Goal: Transaction & Acquisition: Subscribe to service/newsletter

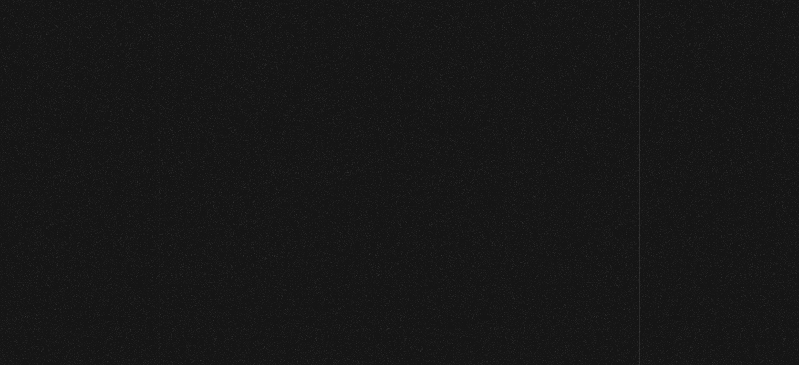
scroll to position [170, 0]
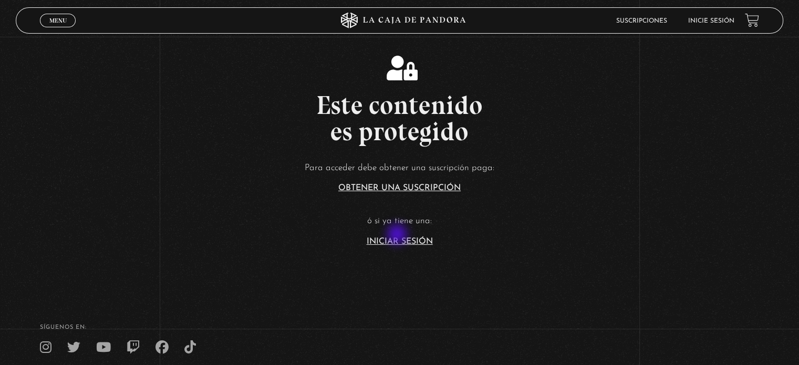
click at [398, 235] on article "Para acceder debe obtener una suscripción paga: Obtener una suscripción ó si ya…" at bounding box center [399, 203] width 799 height 86
click at [393, 240] on link "Iniciar Sesión" at bounding box center [400, 242] width 66 height 8
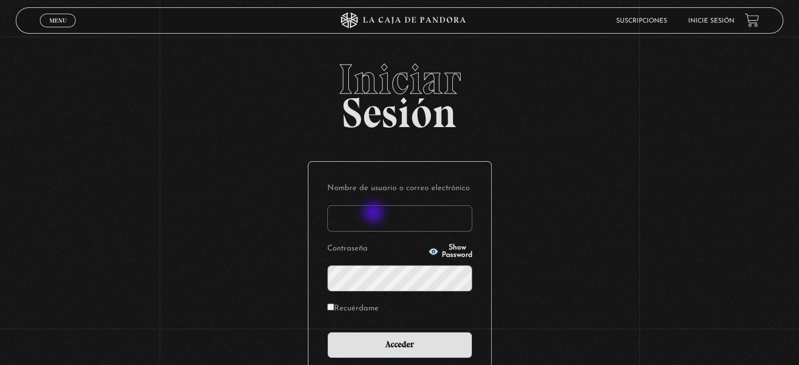
click at [374, 214] on input "Nombre de usuario o correo electrónico" at bounding box center [399, 218] width 145 height 26
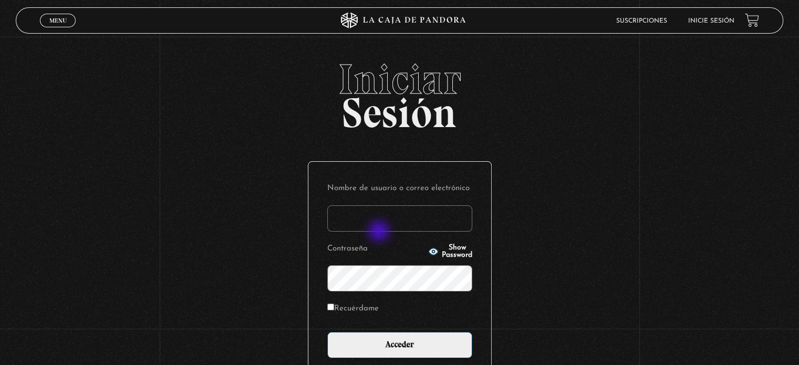
type input "[EMAIL_ADDRESS][DOMAIN_NAME]"
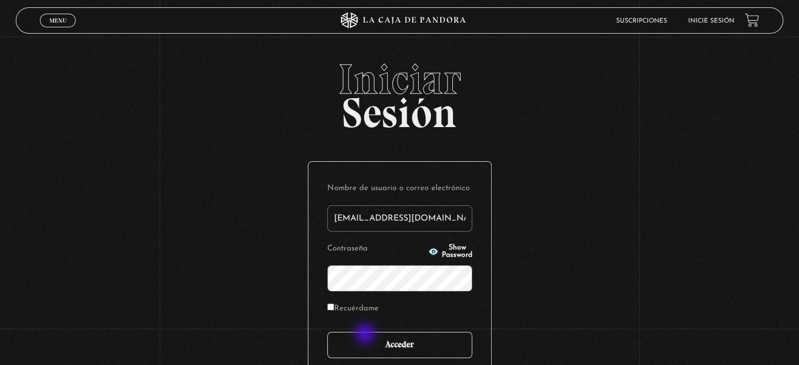
click at [366, 335] on input "Acceder" at bounding box center [399, 345] width 145 height 26
click at [378, 340] on input "Acceder" at bounding box center [399, 345] width 145 height 26
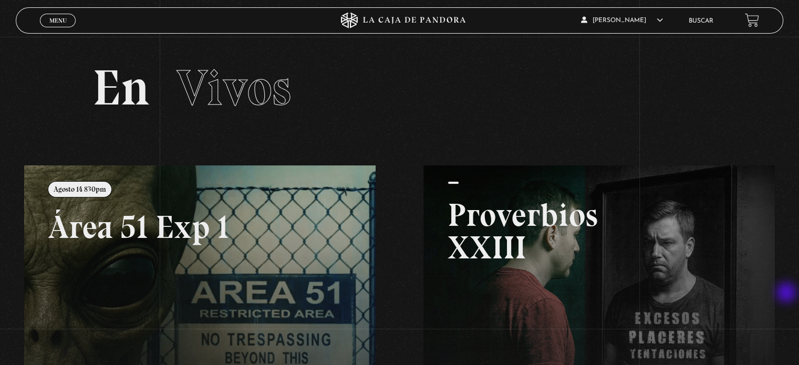
click at [792, 287] on div "Menu Cerrar Michael Campos Delgado En vivos Pandora Centinelas Mi cuenta Salir …" at bounding box center [399, 328] width 799 height 582
